Goal: Find specific page/section: Find specific page/section

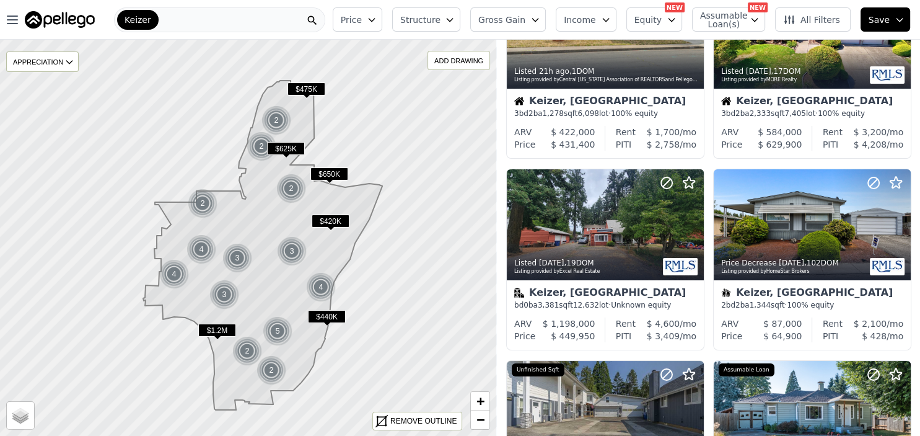
scroll to position [97, 0]
click at [15, 19] on icon "button" at bounding box center [12, 19] width 15 height 15
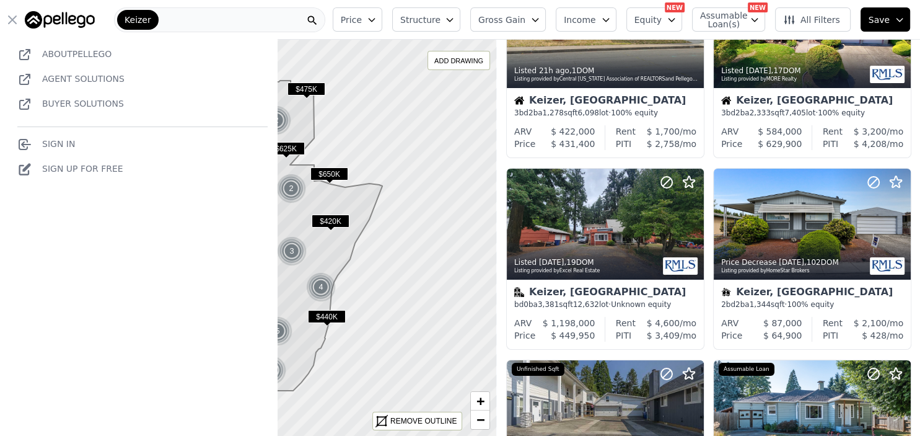
click at [61, 81] on link "Agent Solutions" at bounding box center [83, 79] width 82 height 10
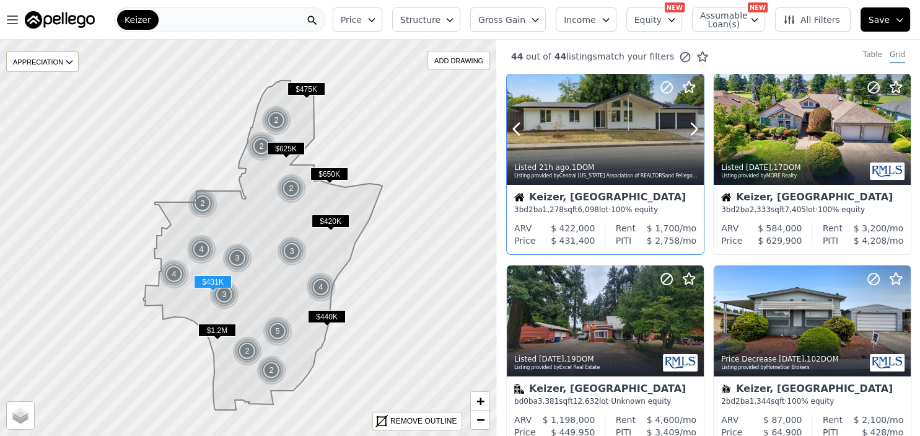
click at [605, 135] on div at bounding box center [605, 129] width 197 height 111
